Goal: Entertainment & Leisure: Consume media (video, audio)

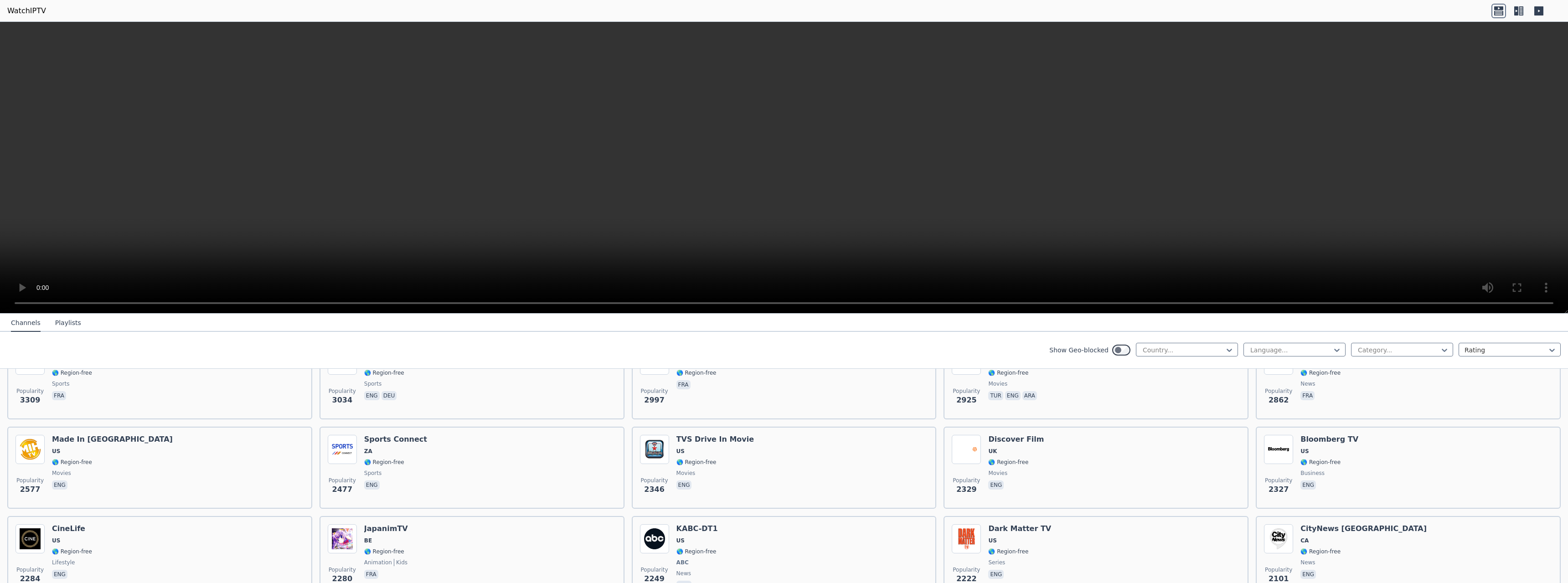
scroll to position [273, 0]
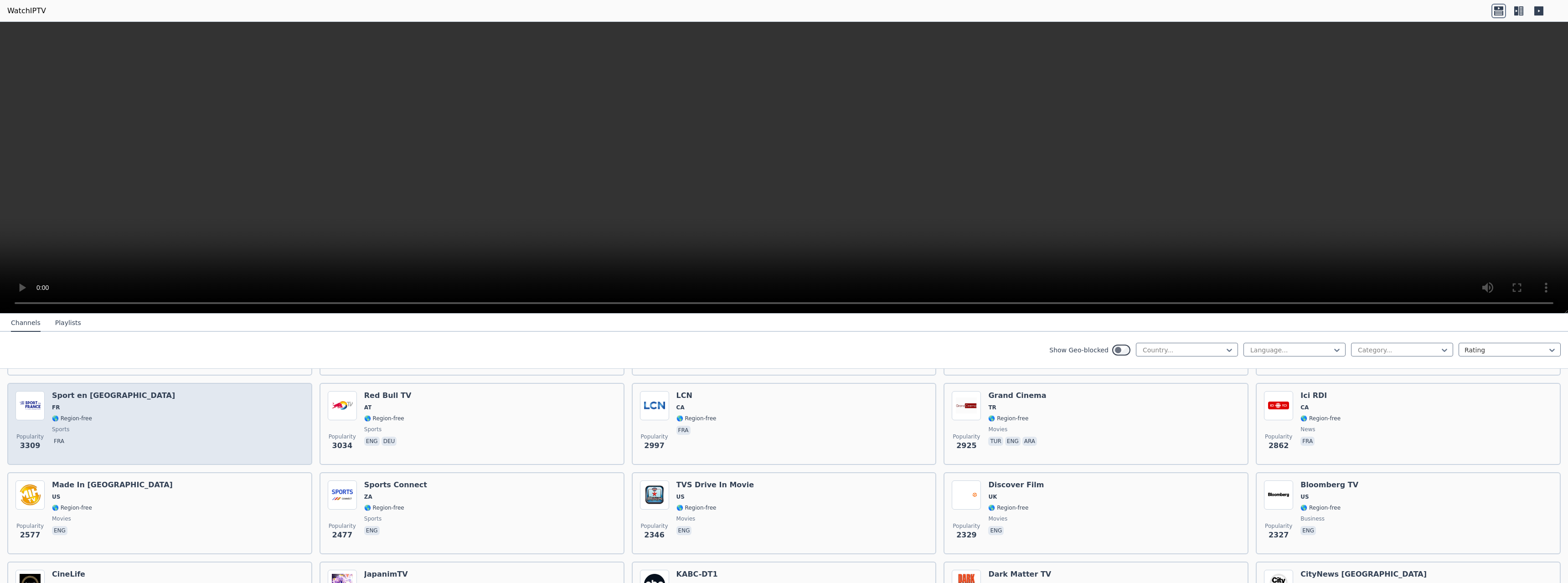
click at [95, 391] on h6 "Sport en [GEOGRAPHIC_DATA]" at bounding box center [113, 396] width 123 height 9
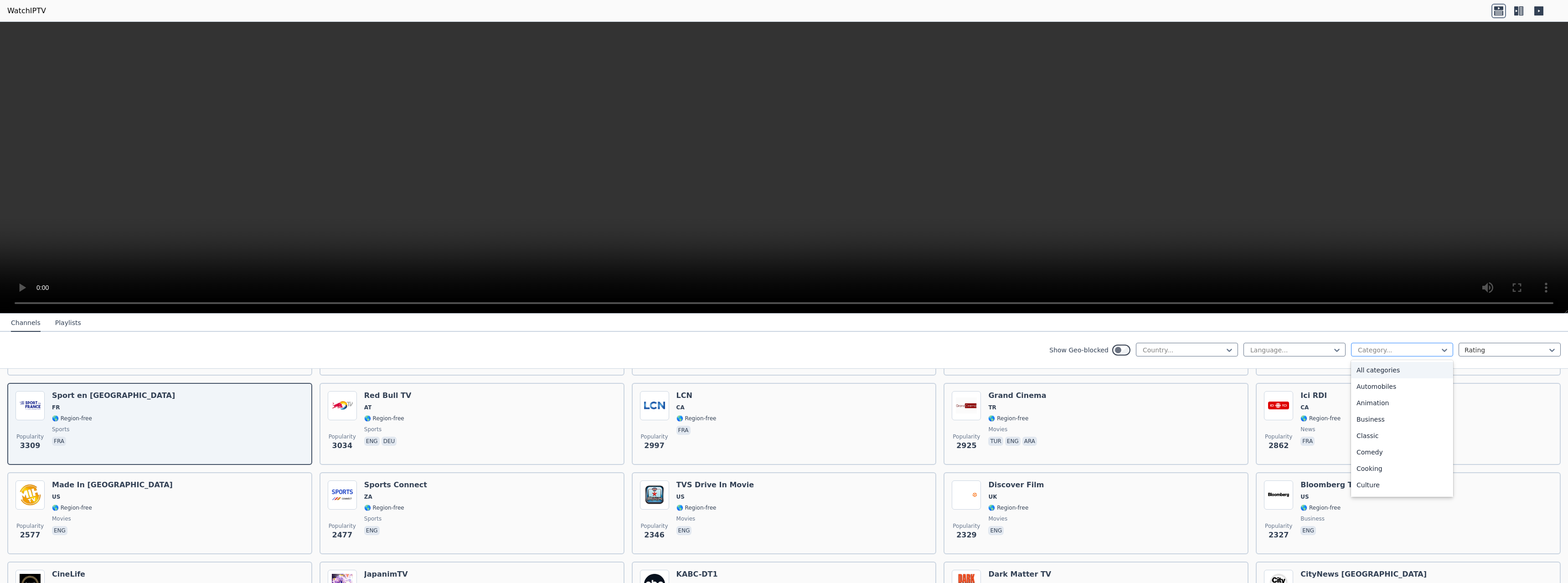
click at [1407, 354] on div at bounding box center [1398, 350] width 83 height 9
click at [1370, 454] on div "Sports" at bounding box center [1402, 453] width 102 height 16
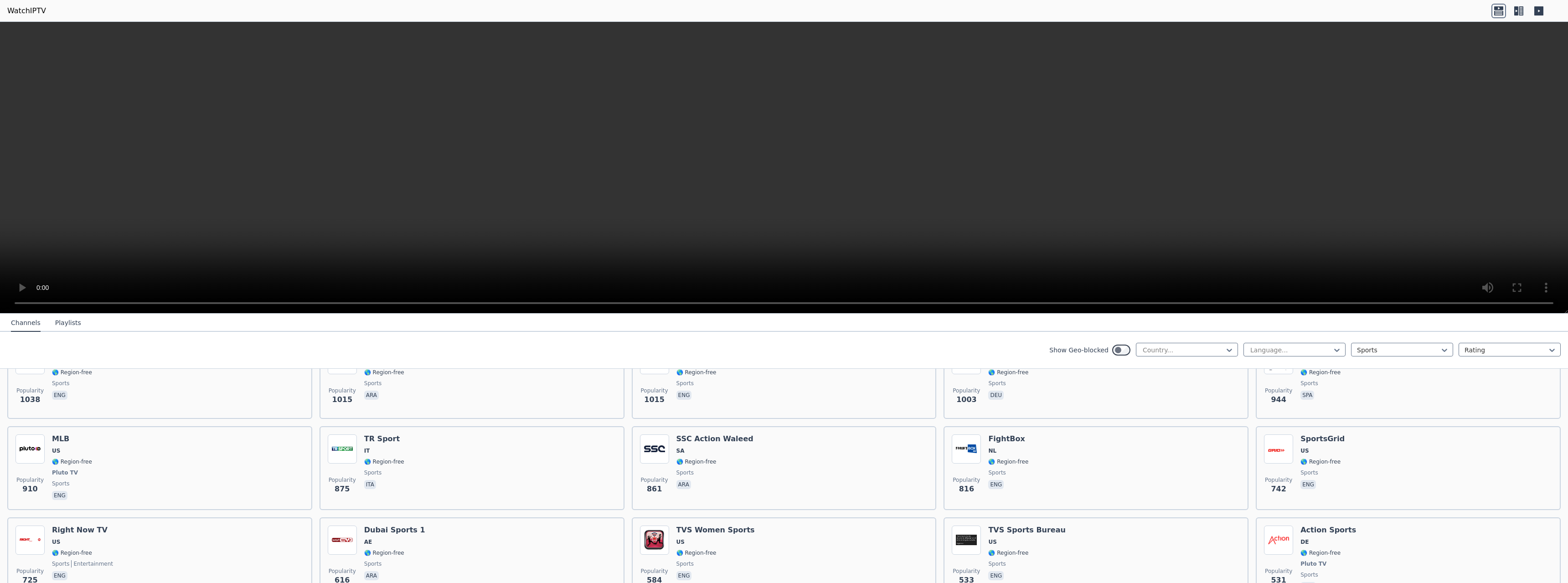
scroll to position [500, 0]
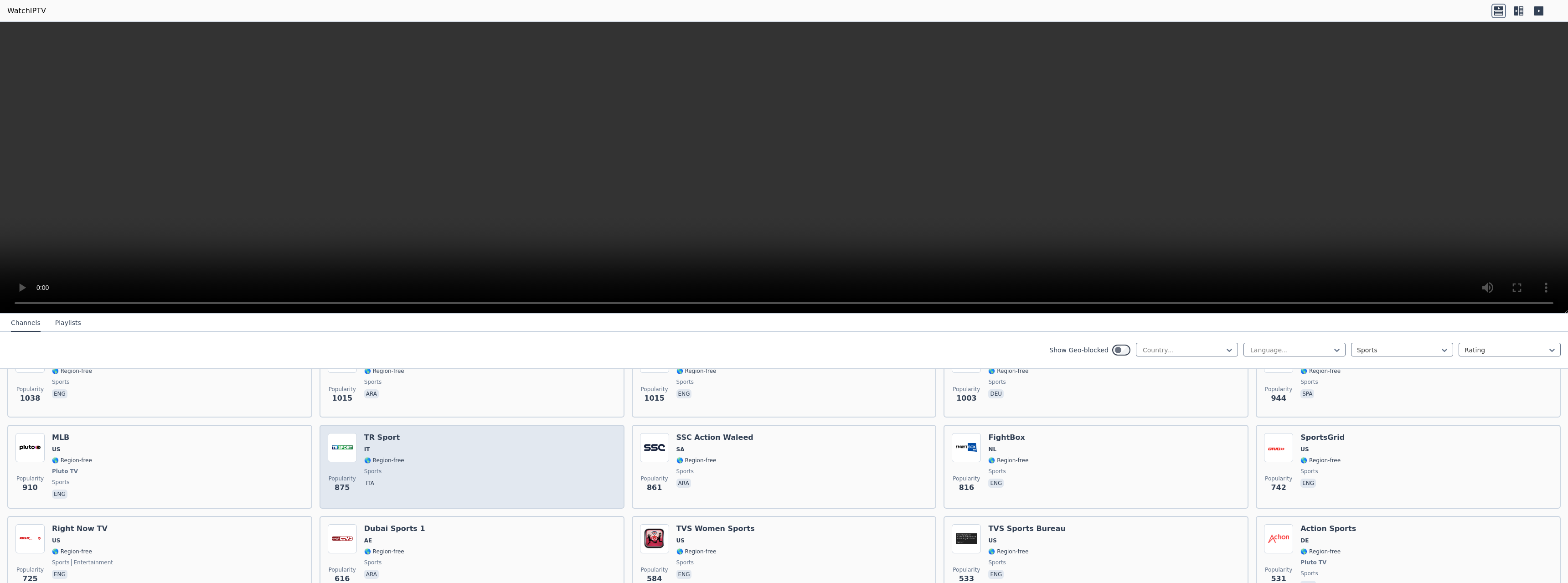
click at [382, 433] on h6 "TR Sport" at bounding box center [384, 437] width 40 height 9
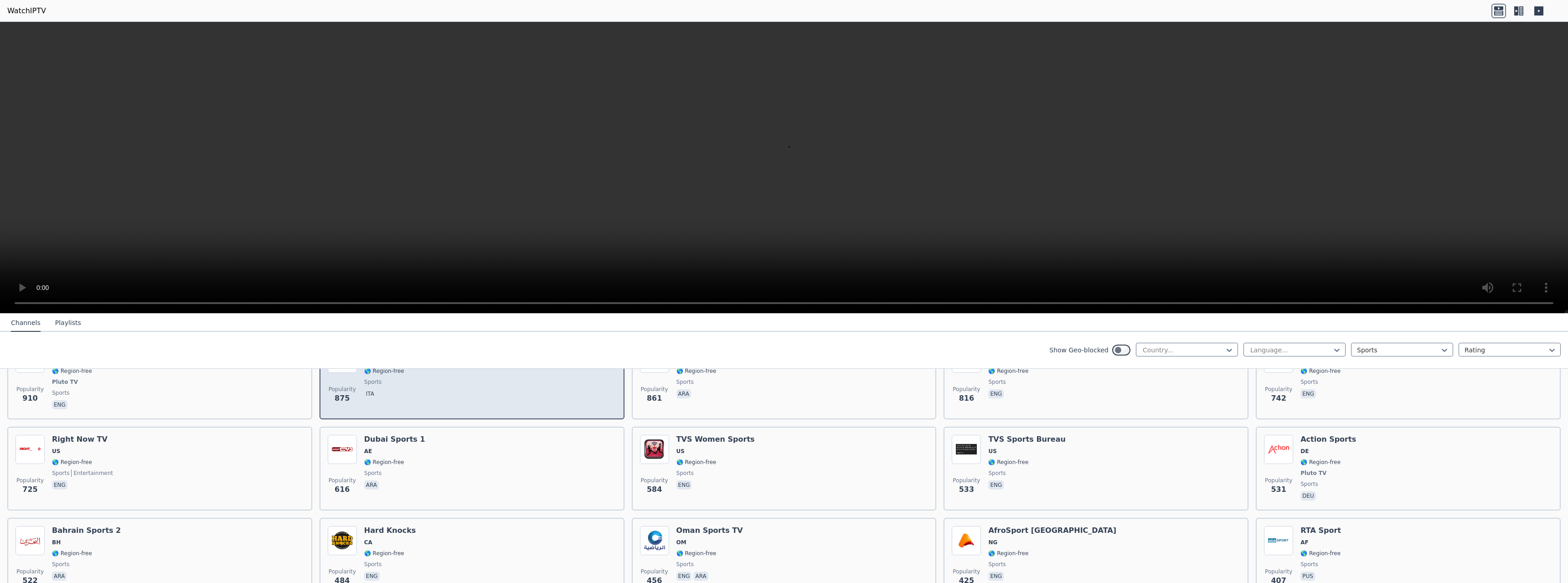
scroll to position [590, 0]
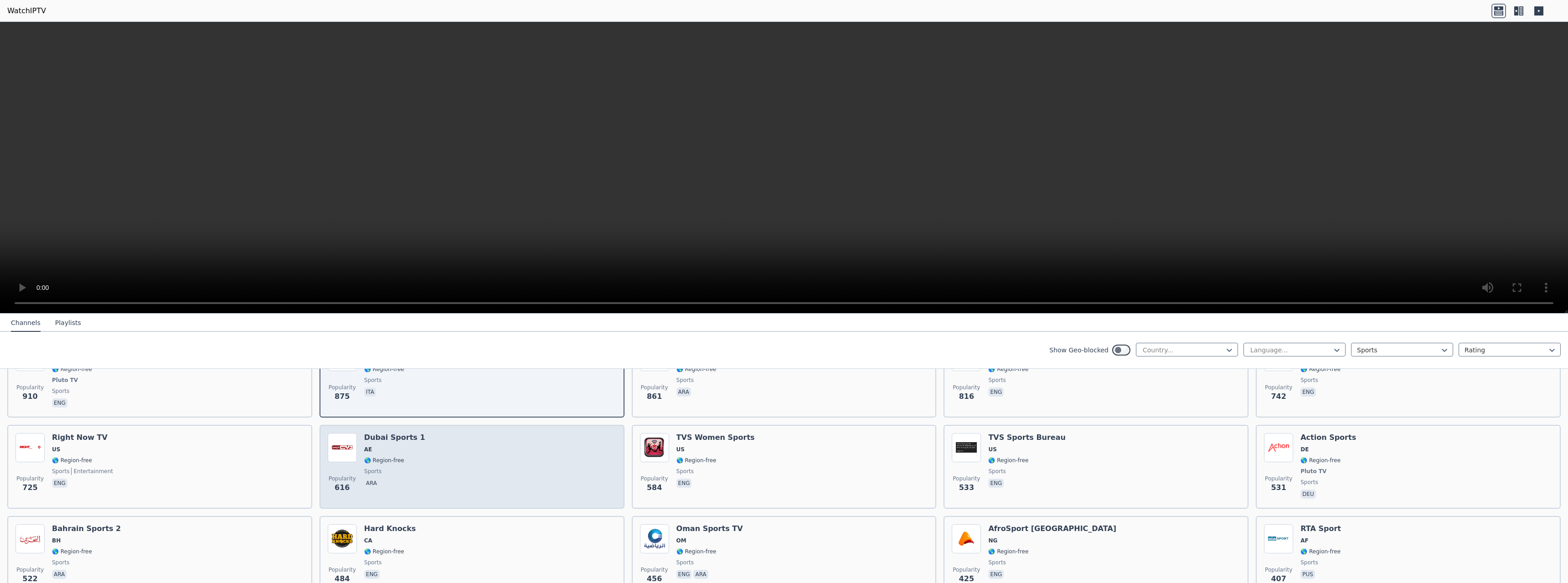
click at [384, 436] on div "Dubai Sports 1 AE 🌎 Region-free sports ara" at bounding box center [394, 466] width 61 height 68
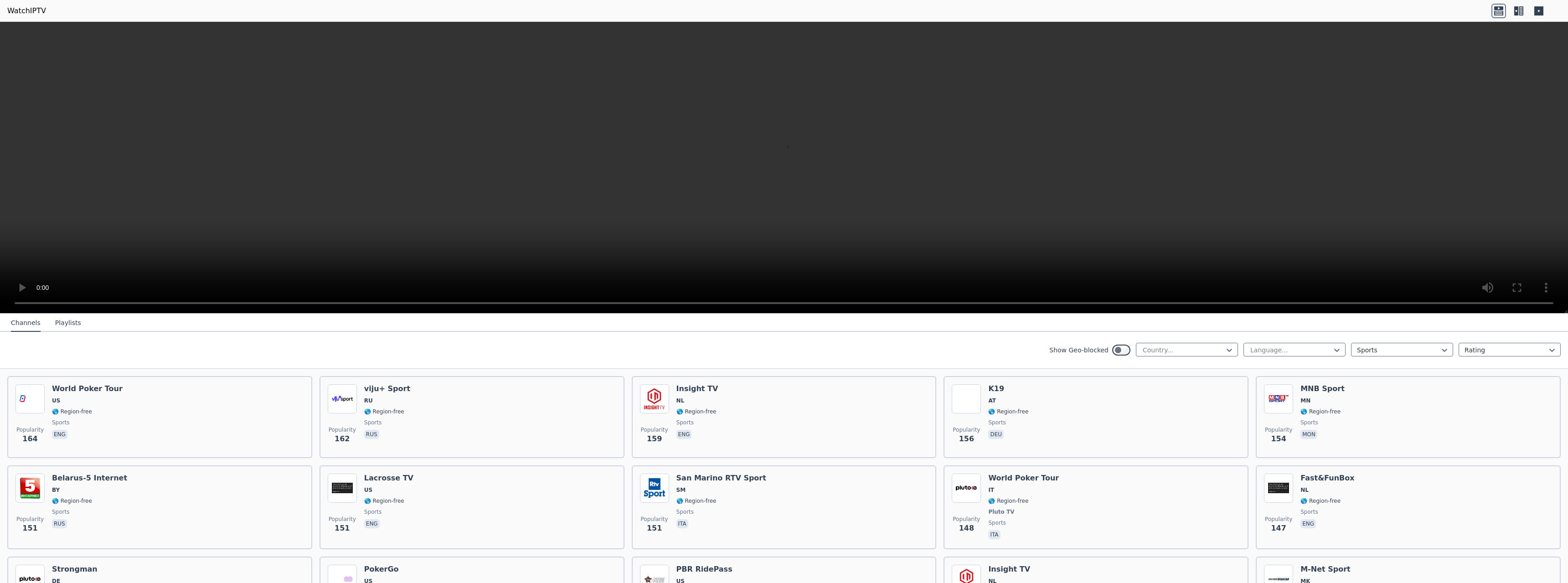
scroll to position [1502, 0]
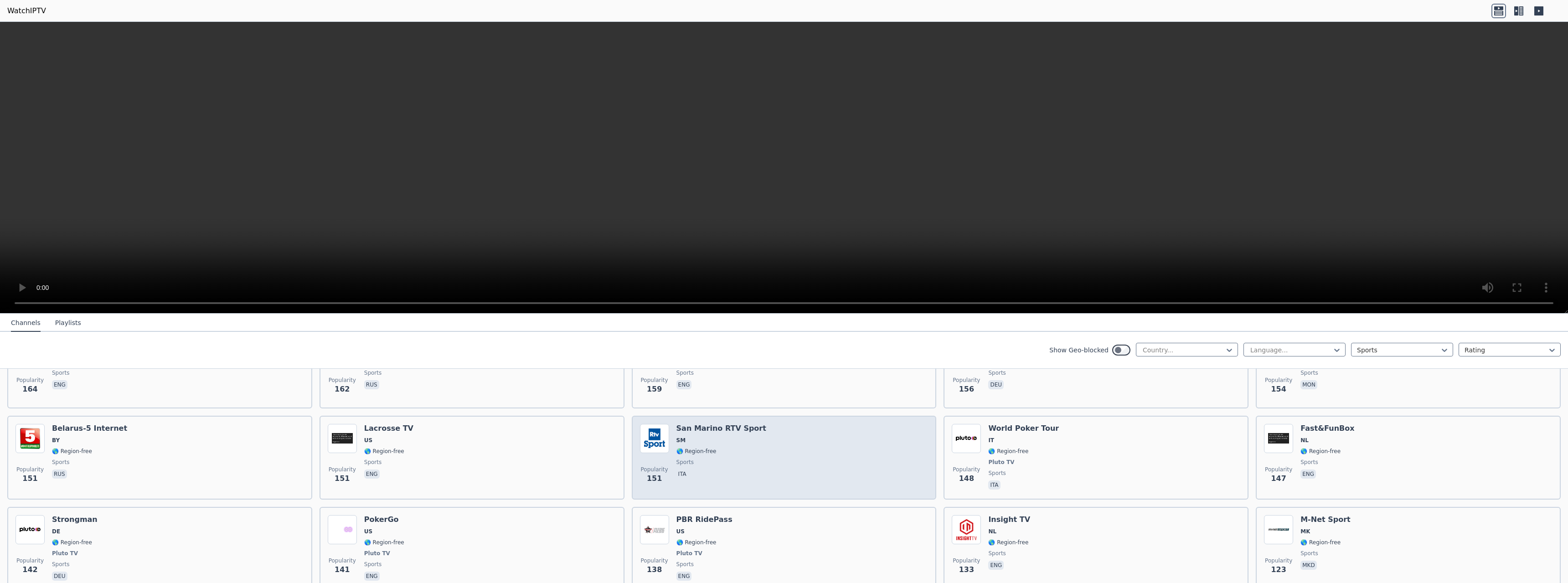
click at [701, 424] on h6 "San Marino RTV Sport" at bounding box center [721, 428] width 90 height 9
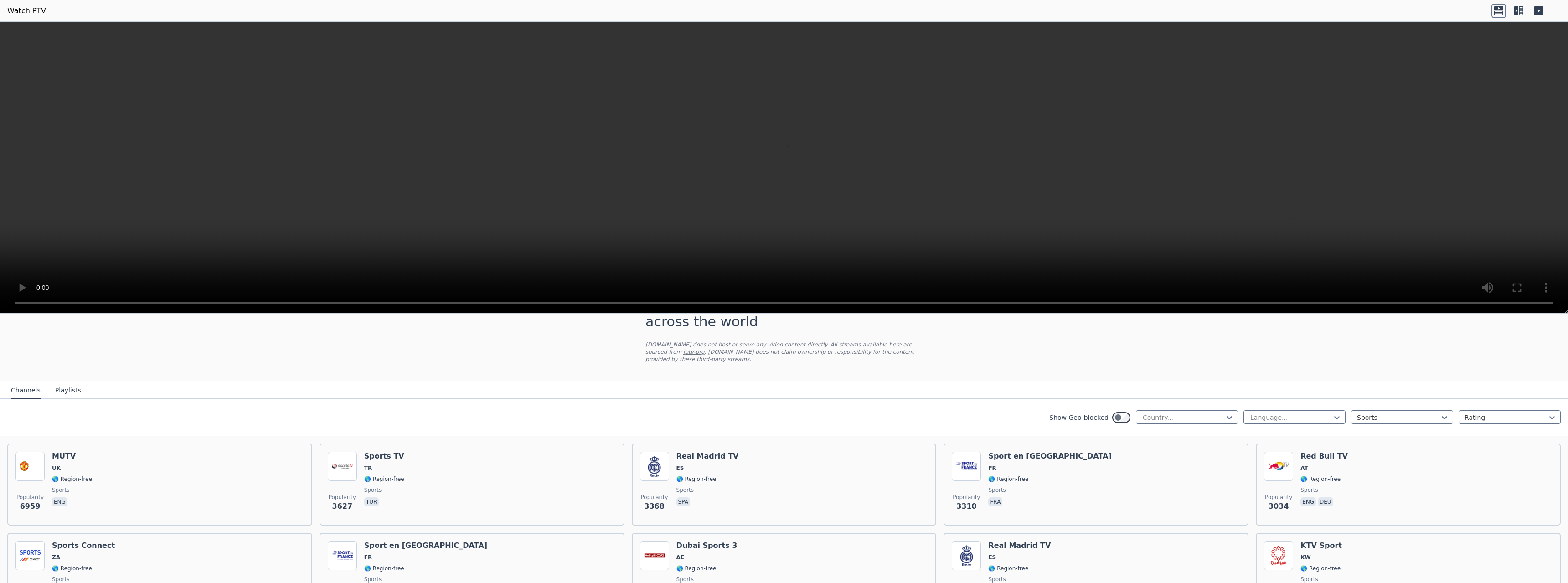
scroll to position [46, 0]
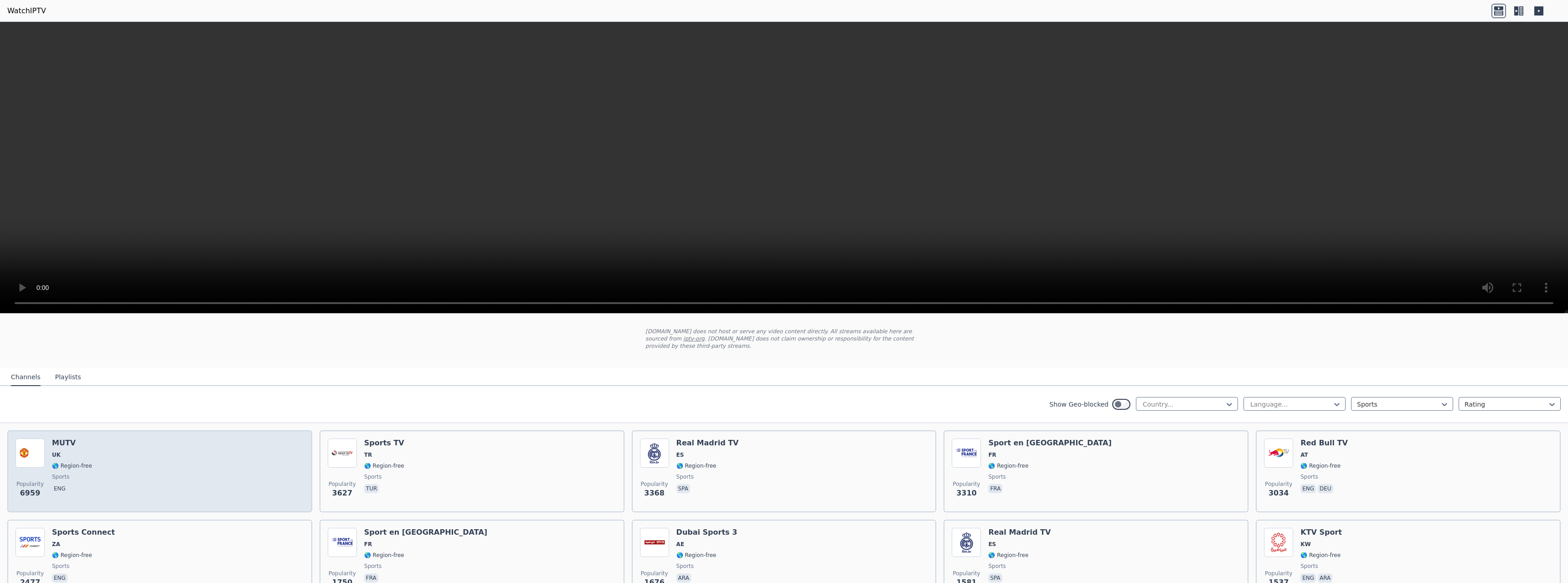
click at [68, 438] on h6 "MUTV" at bounding box center [72, 442] width 40 height 9
